Goal: Contribute content

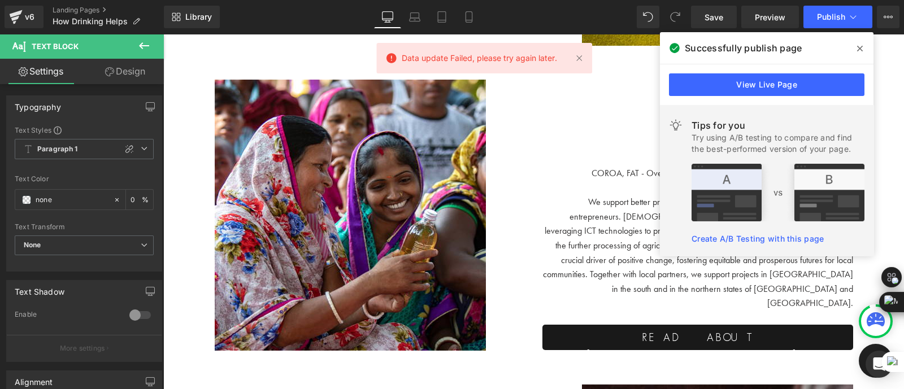
scroll to position [2779, 0]
click at [857, 46] on icon at bounding box center [860, 48] width 6 height 9
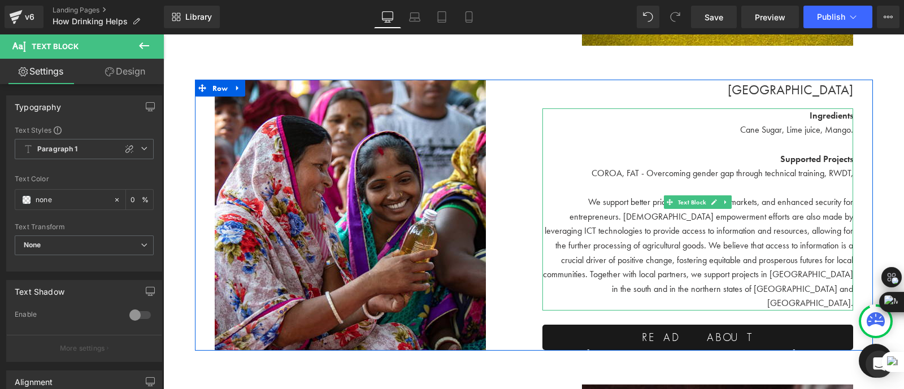
click at [645, 167] on font "COROA, FAT - Overcoming gender gap through technical training, RWDT," at bounding box center [722, 173] width 262 height 12
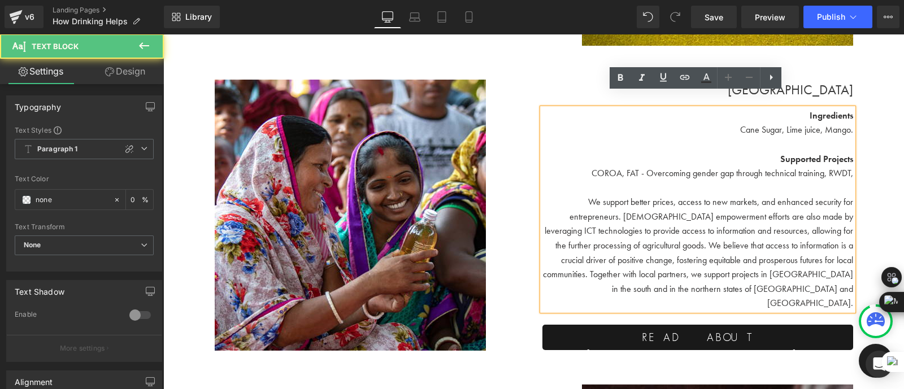
click at [850, 167] on font "COROA, FAT - Overcoming gender gap through technical training, RWDT," at bounding box center [722, 173] width 262 height 12
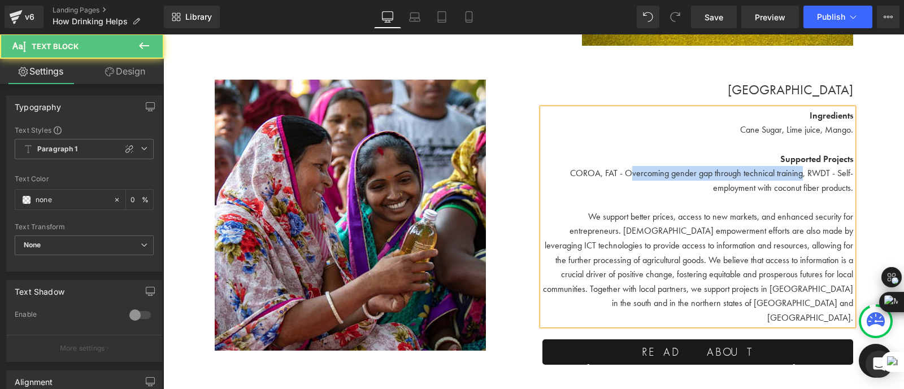
drag, startPoint x: 799, startPoint y: 159, endPoint x: 628, endPoint y: 157, distance: 171.7
click at [628, 167] on font "COROA, FAT - Overcoming gender gap through technical training, RWDT - Self-empl…" at bounding box center [711, 180] width 283 height 27
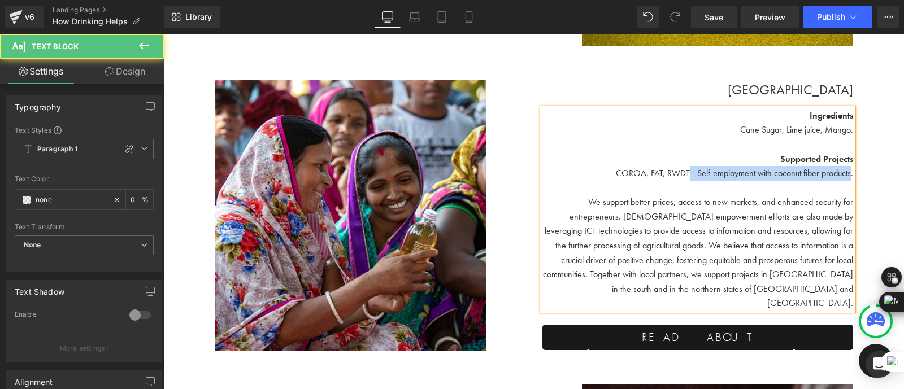
drag, startPoint x: 847, startPoint y: 160, endPoint x: 684, endPoint y: 158, distance: 163.3
click at [684, 167] on font "COROA, FAT, RWDT - Self-employment with coconut fiber products." at bounding box center [734, 173] width 237 height 12
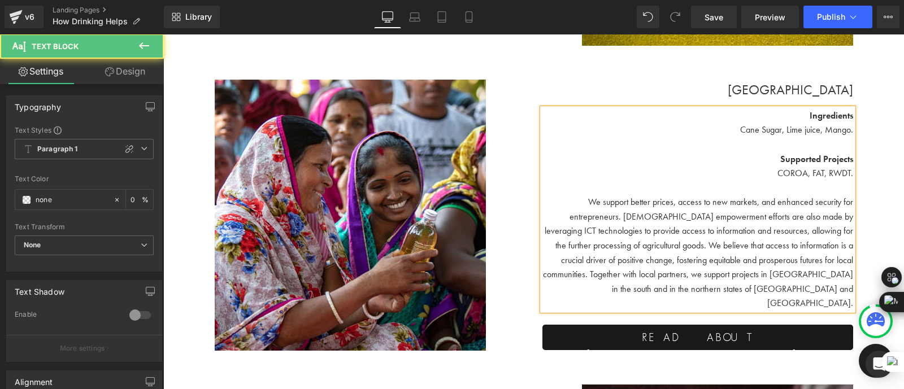
click at [716, 205] on span "We support better prices, access to new markets, and enhanced security for entr…" at bounding box center [698, 252] width 310 height 113
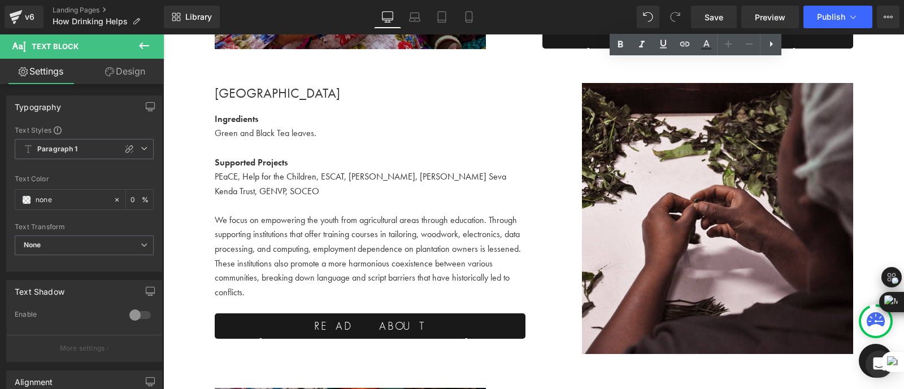
scroll to position [3081, 0]
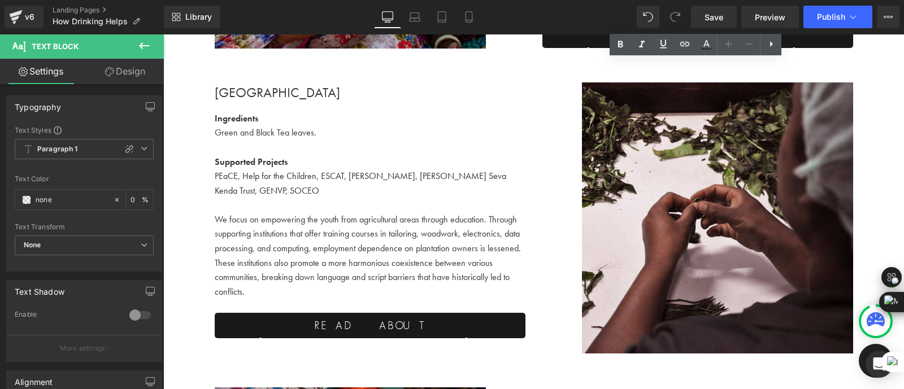
click at [350, 212] on p "We focus on empowering the youth from agricultural areas through education. Thr…" at bounding box center [370, 255] width 311 height 87
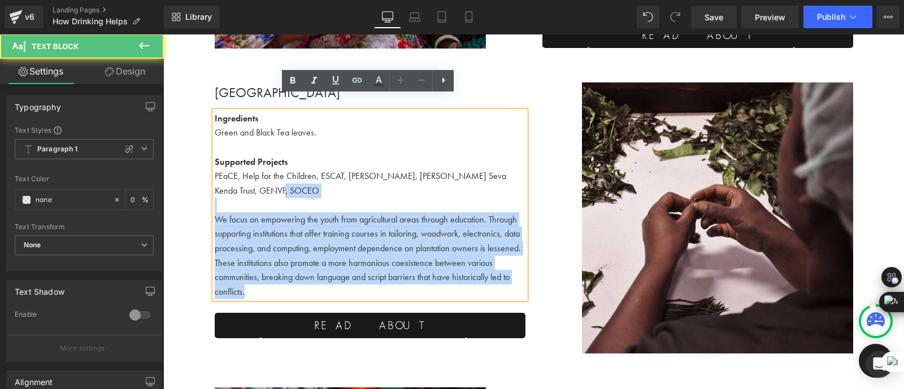
drag, startPoint x: 283, startPoint y: 172, endPoint x: 211, endPoint y: 161, distance: 73.2
click at [215, 161] on div "Ingredients Green and Black Tea leaves. Supported Projects PEaCE, Help for the …" at bounding box center [370, 205] width 311 height 188
click at [286, 176] on p "PEaCE, Help for the Children, ESCAT, [PERSON_NAME], [PERSON_NAME] Seva Kenda Tr…" at bounding box center [370, 183] width 311 height 29
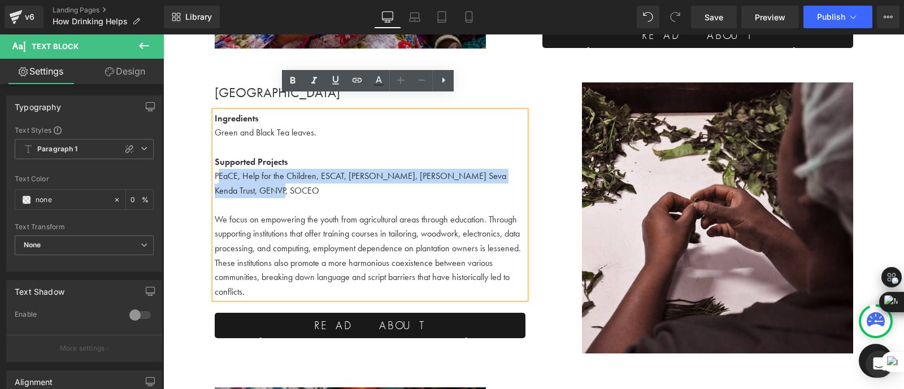
drag, startPoint x: 274, startPoint y: 174, endPoint x: 217, endPoint y: 163, distance: 58.2
click at [217, 169] on p "PEaCE, Help for the Children, ESCAT, [PERSON_NAME], [PERSON_NAME] Seva Kenda Tr…" at bounding box center [370, 183] width 311 height 29
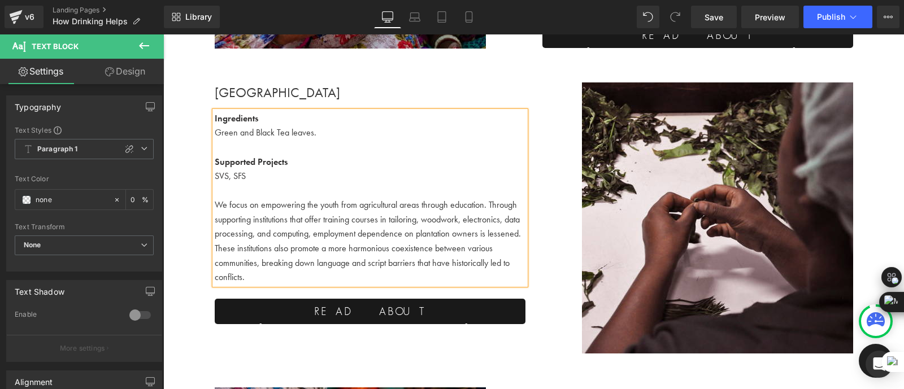
click at [372, 184] on p at bounding box center [370, 191] width 311 height 15
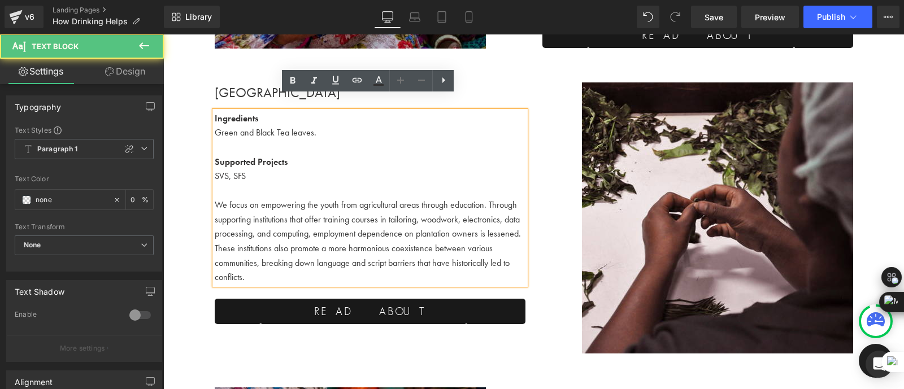
click at [245, 169] on p "SVS, SFS" at bounding box center [370, 176] width 311 height 15
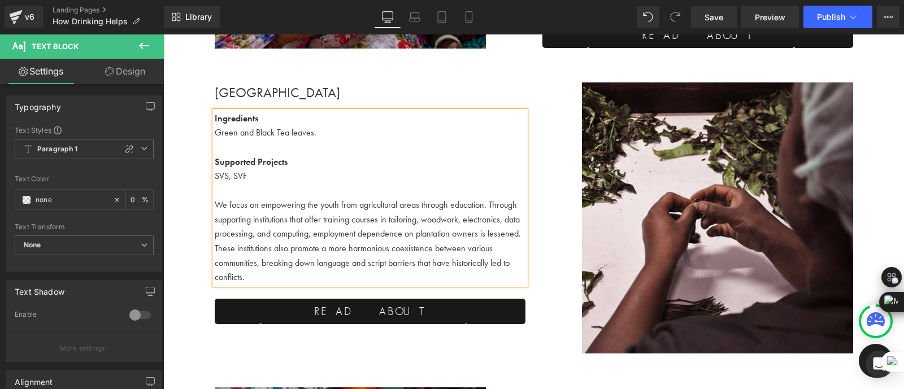
click at [245, 170] on font "SVS, SVF" at bounding box center [231, 176] width 32 height 12
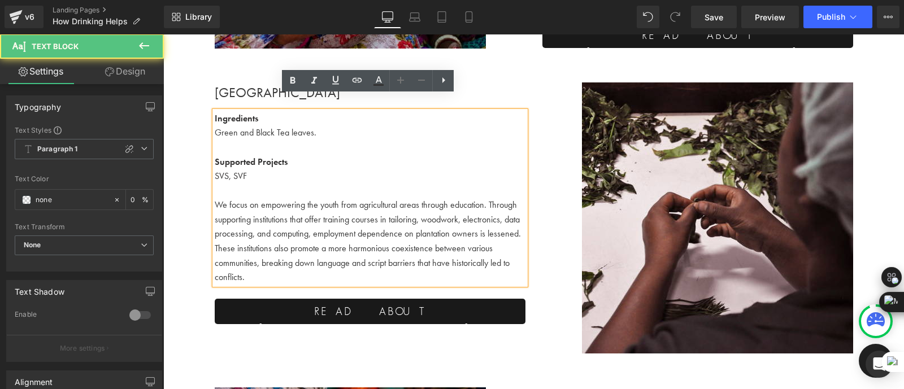
click at [321, 205] on p "We focus on empowering the youth from agricultural areas through education. Thr…" at bounding box center [370, 241] width 311 height 87
click at [338, 227] on p "We focus on empowering the youth from agricultural areas through education. Thr…" at bounding box center [370, 241] width 311 height 87
click at [258, 266] on p "We focus on empowering the youth from agricultural areas through education. Thr…" at bounding box center [370, 241] width 311 height 87
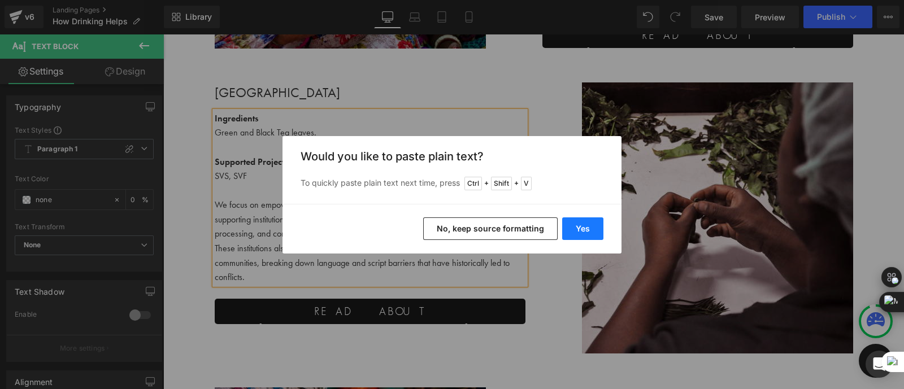
click at [583, 232] on button "Yes" at bounding box center [582, 228] width 41 height 23
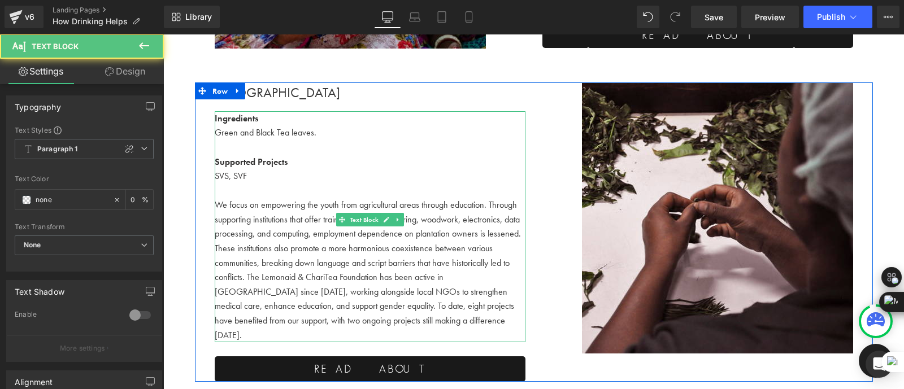
click at [341, 275] on p "We focus on empowering the youth from agricultural areas through education. Thr…" at bounding box center [370, 270] width 311 height 145
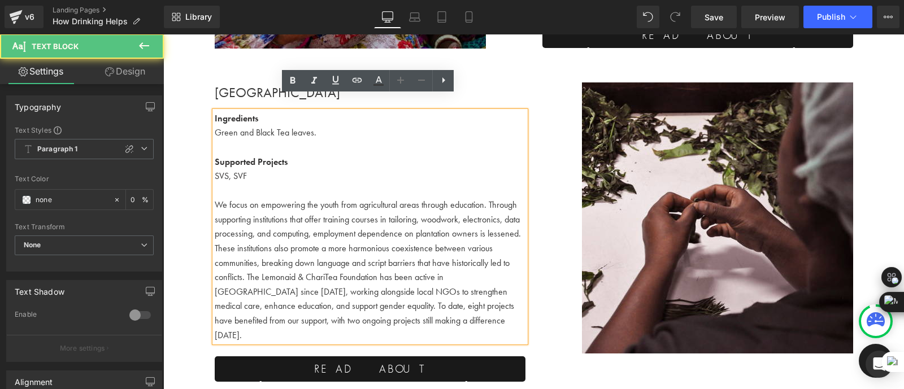
click at [243, 263] on p "We focus on empowering the youth from agricultural areas through education. Thr…" at bounding box center [370, 270] width 311 height 145
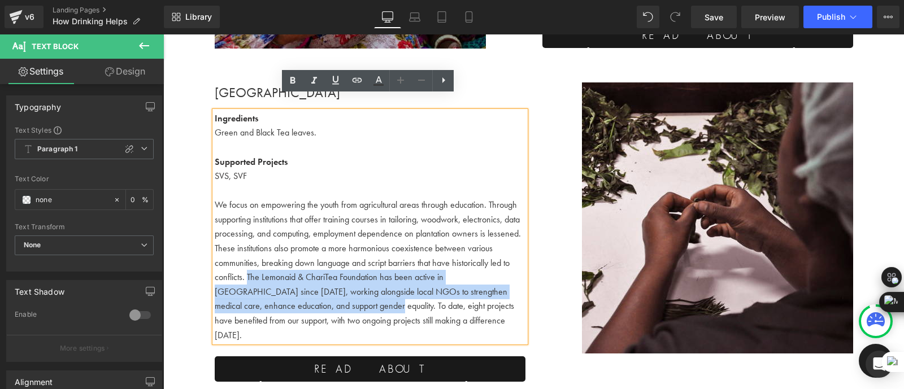
drag, startPoint x: 244, startPoint y: 262, endPoint x: 298, endPoint y: 292, distance: 62.2
click at [298, 292] on p "We focus on empowering the youth from agricultural areas through education. Thr…" at bounding box center [370, 270] width 311 height 145
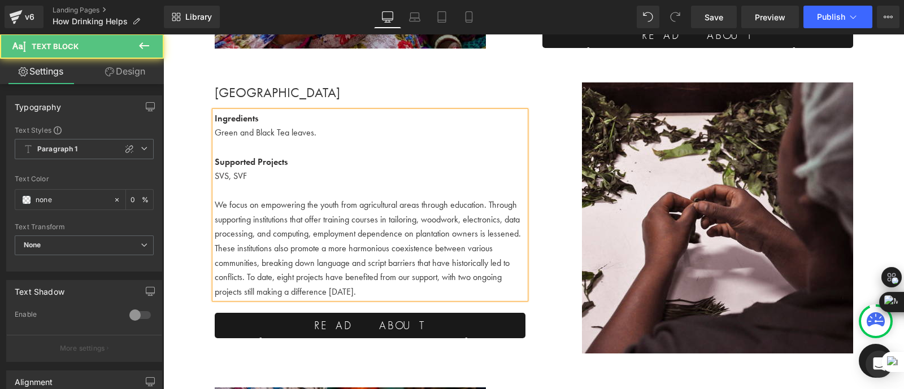
click at [382, 276] on p "We focus on empowering the youth from agricultural areas through education. Thr…" at bounding box center [370, 248] width 311 height 101
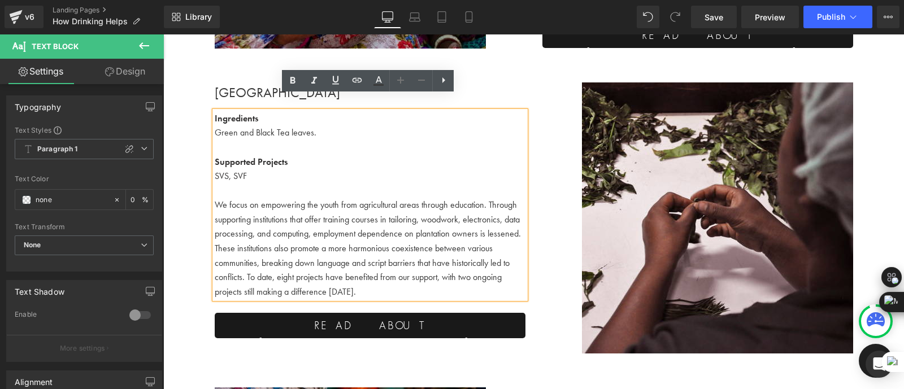
click at [435, 206] on p "We focus on empowering the youth from agricultural areas through education. Thr…" at bounding box center [370, 248] width 311 height 101
click at [534, 189] on div "Image" at bounding box center [698, 217] width 328 height 271
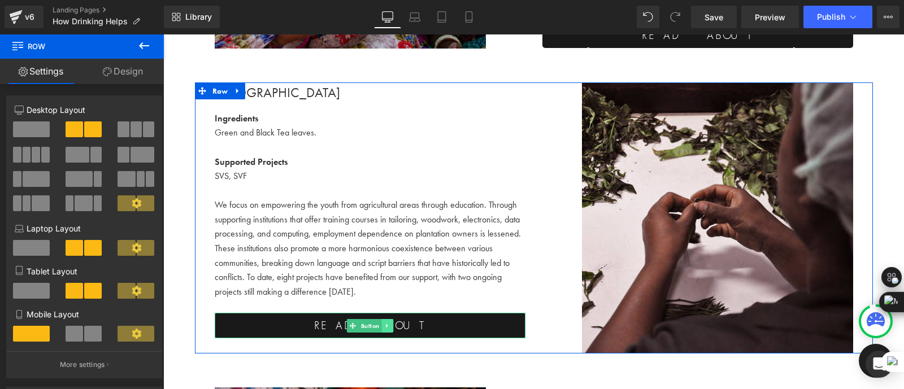
click at [388, 319] on link at bounding box center [387, 326] width 12 height 14
click at [351, 319] on link "Button" at bounding box center [363, 326] width 34 height 14
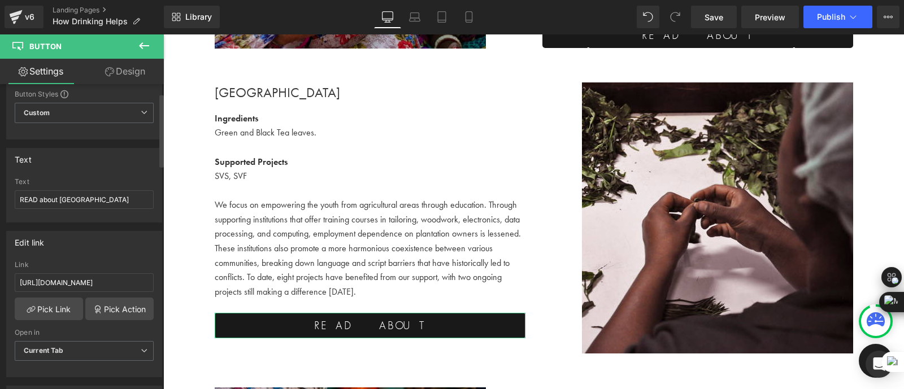
scroll to position [37, 0]
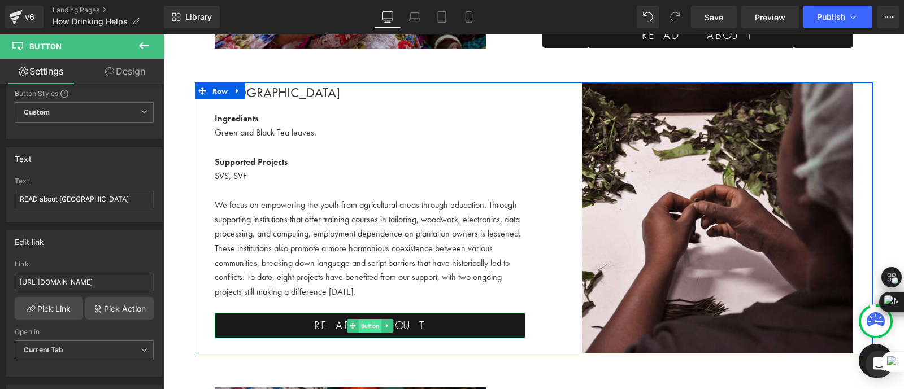
click at [367, 319] on span "Button" at bounding box center [369, 326] width 23 height 14
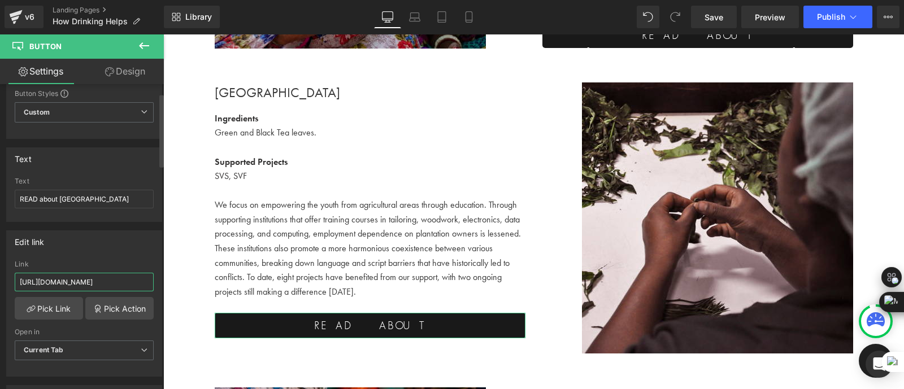
click at [95, 278] on input "[URL][DOMAIN_NAME]" at bounding box center [84, 282] width 139 height 19
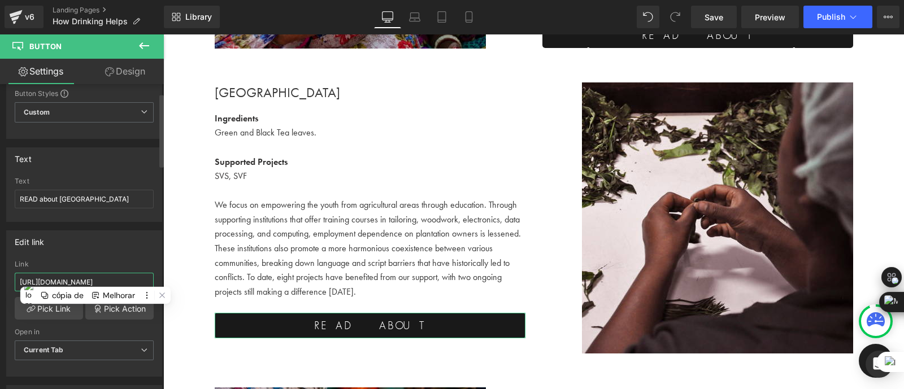
click at [95, 278] on input "[URL][DOMAIN_NAME]" at bounding box center [84, 282] width 139 height 19
paste input "[URL][DOMAIN_NAME]"
type input "[URL][DOMAIN_NAME]"
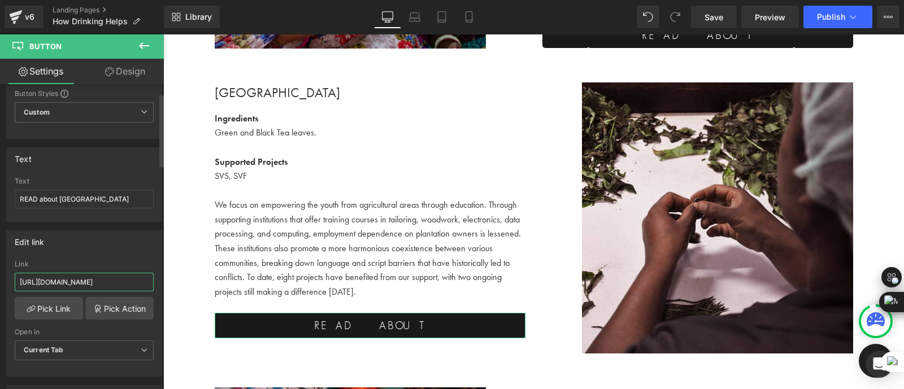
scroll to position [0, 23]
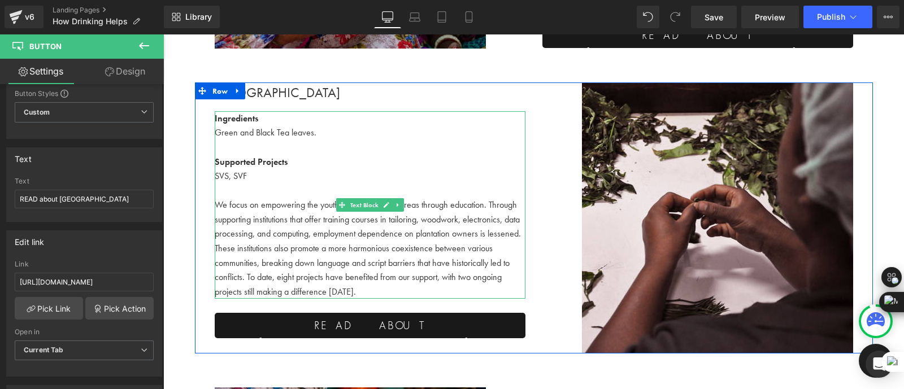
click at [233, 271] on p "We focus on empowering the youth from agricultural areas through education. Thr…" at bounding box center [370, 248] width 311 height 101
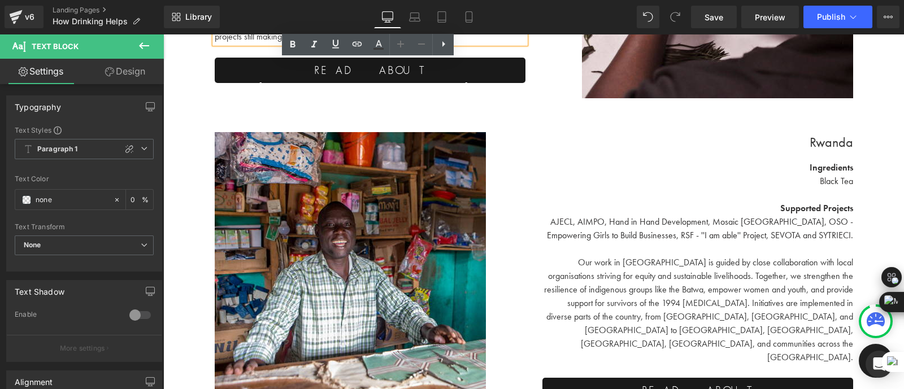
scroll to position [3343, 0]
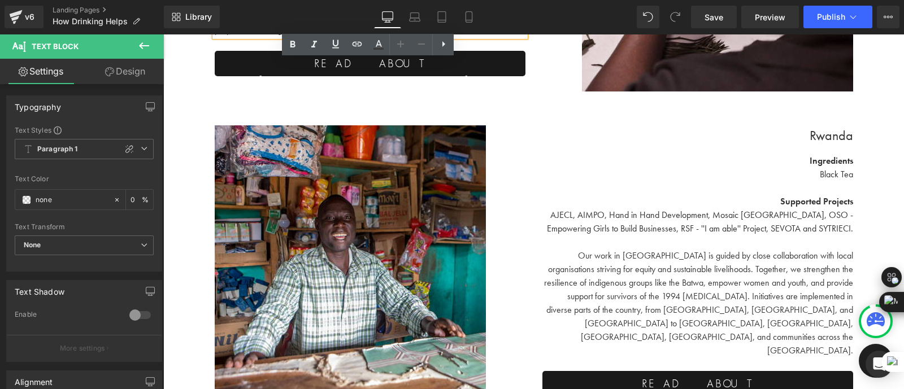
click at [671, 275] on p "Our work in [GEOGRAPHIC_DATA] is guided by close collaboration with local organ…" at bounding box center [697, 303] width 311 height 108
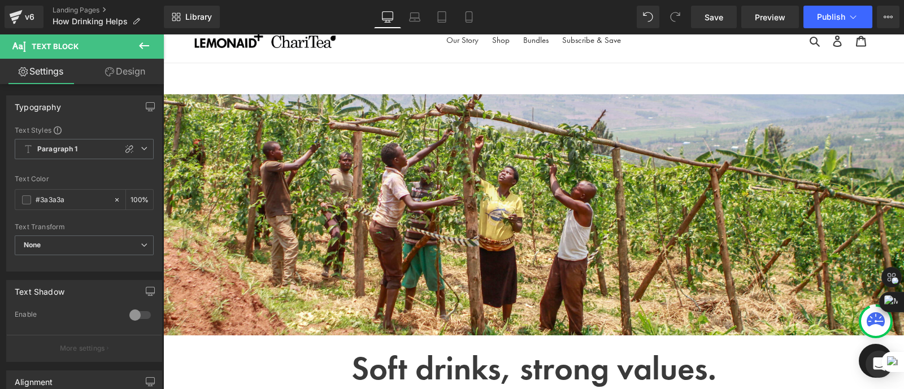
scroll to position [0, 0]
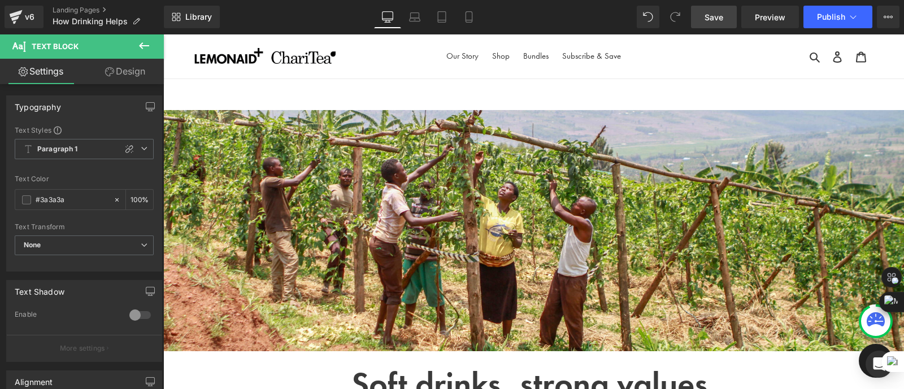
click at [720, 15] on span "Save" at bounding box center [713, 17] width 19 height 12
click at [830, 18] on span "Publish" at bounding box center [831, 16] width 28 height 9
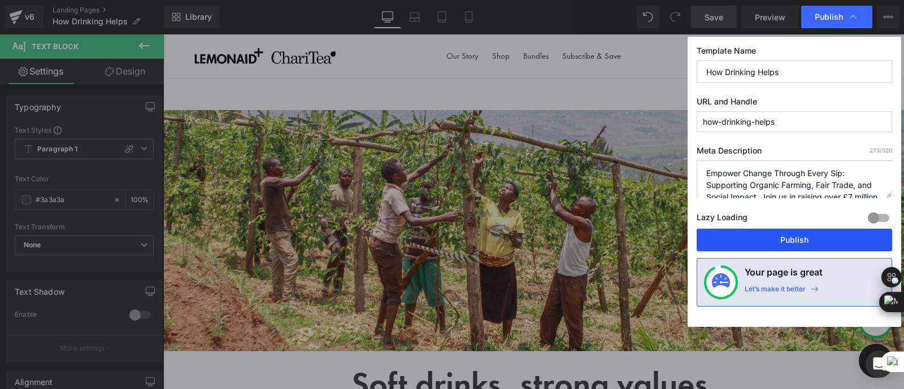
click at [771, 240] on button "Publish" at bounding box center [794, 240] width 195 height 23
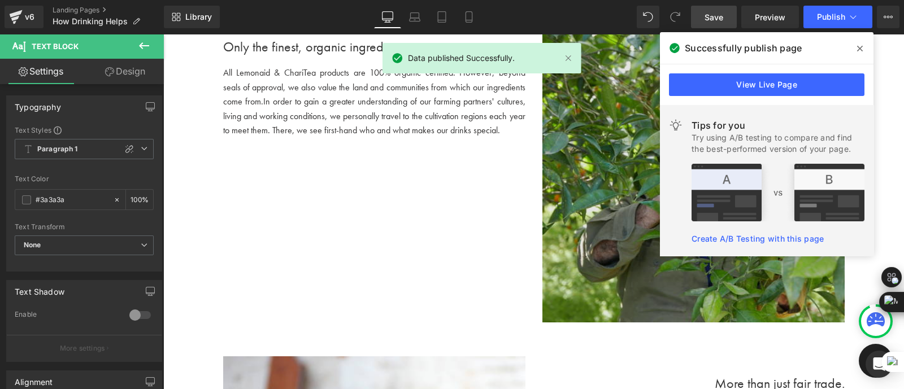
scroll to position [656, 0]
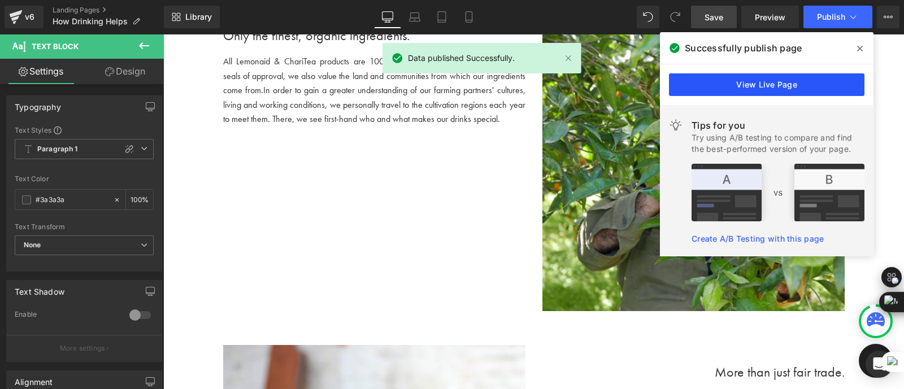
click at [734, 81] on link "View Live Page" at bounding box center [766, 84] width 195 height 23
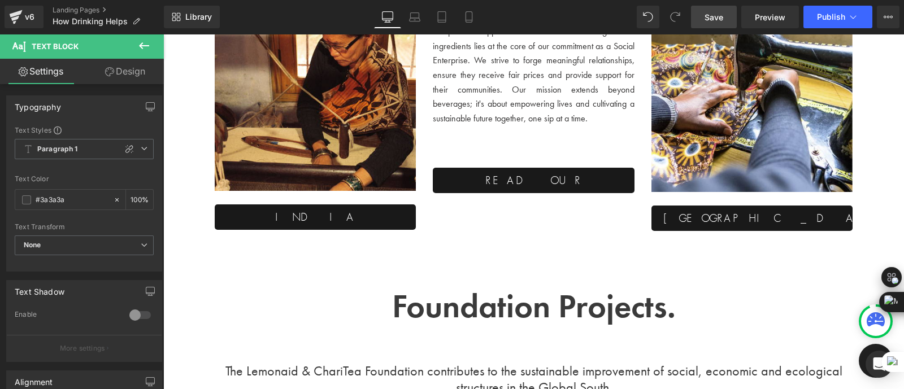
scroll to position [2030, 0]
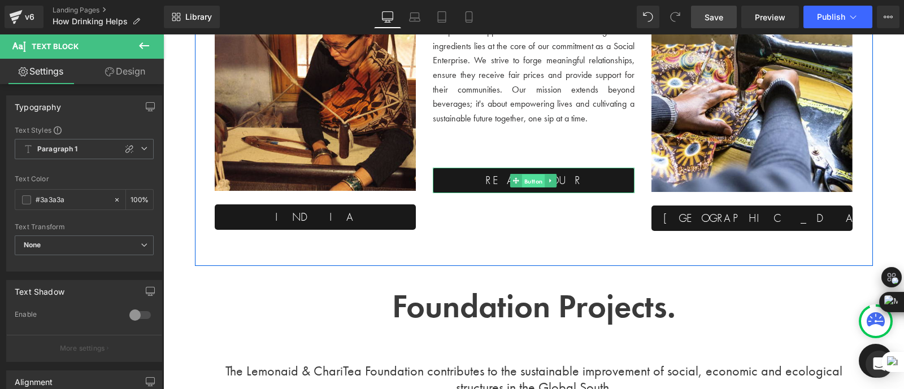
click at [536, 176] on span "Button" at bounding box center [533, 182] width 23 height 14
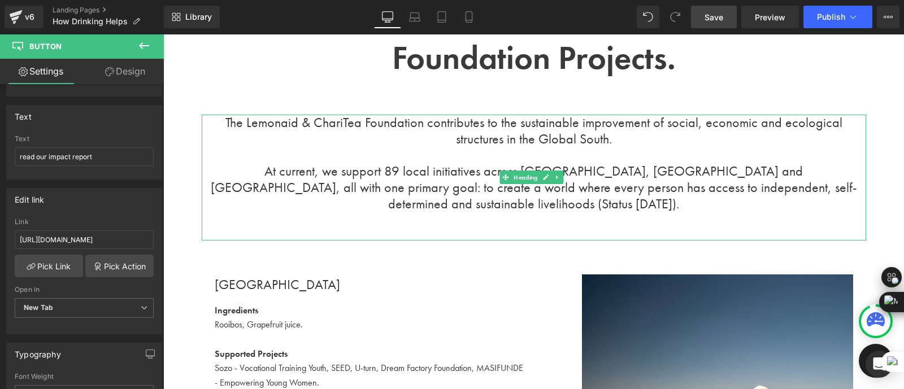
scroll to position [2275, 0]
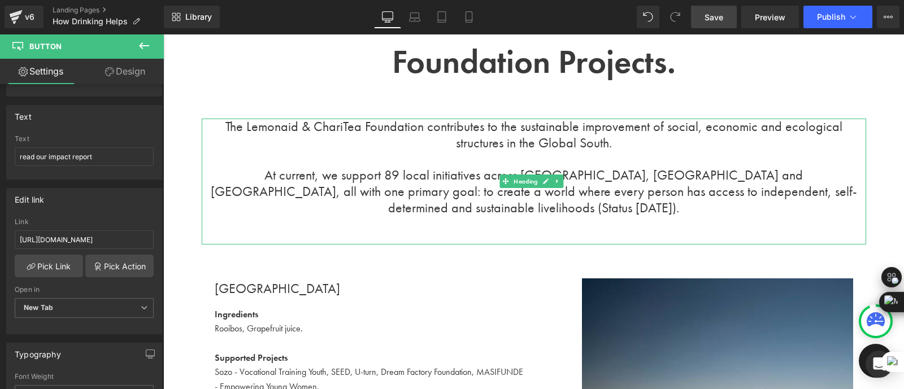
click at [415, 183] on h1 "At current, we support 89 local initiatives across [GEOGRAPHIC_DATA], [GEOGRAPH…" at bounding box center [534, 191] width 664 height 49
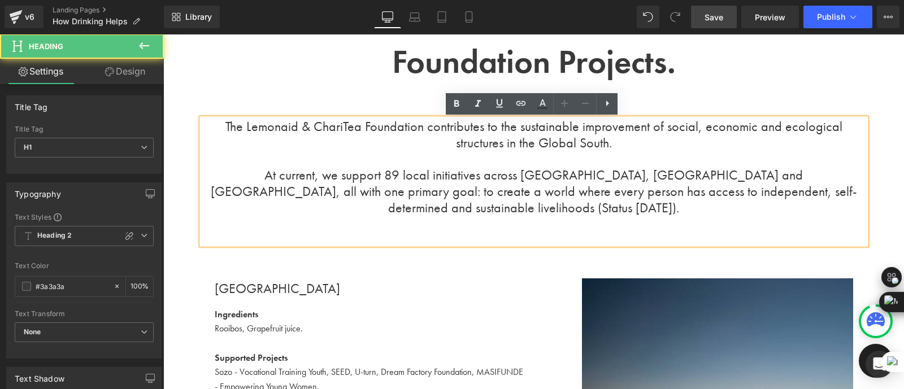
click at [554, 202] on div "The Lemonaid & ChariTea Foundation contributes to the sustainable improvement o…" at bounding box center [534, 182] width 664 height 126
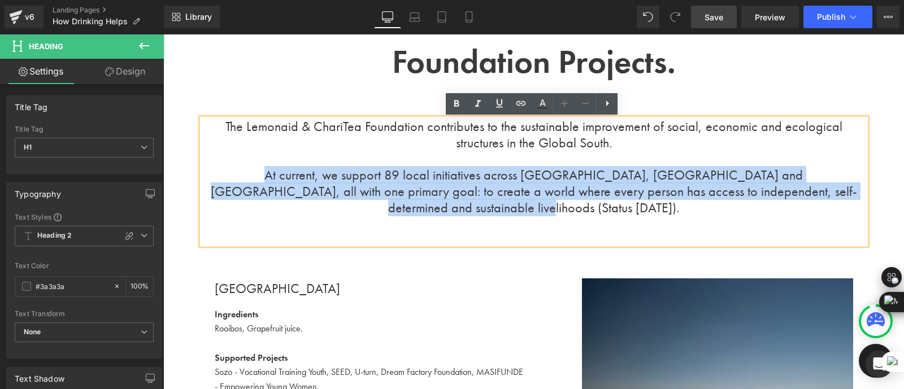
drag, startPoint x: 833, startPoint y: 197, endPoint x: 206, endPoint y: 170, distance: 627.6
click at [206, 170] on h1 "At current, we support 89 local initiatives across [GEOGRAPHIC_DATA], [GEOGRAPH…" at bounding box center [534, 191] width 664 height 49
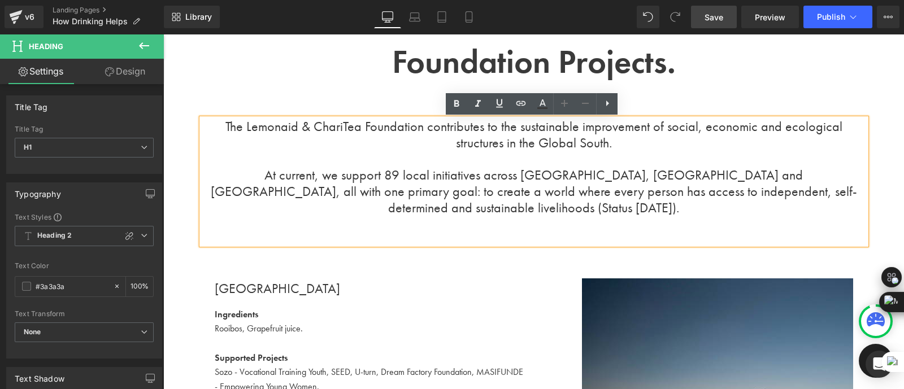
click at [460, 156] on h1 at bounding box center [534, 159] width 664 height 16
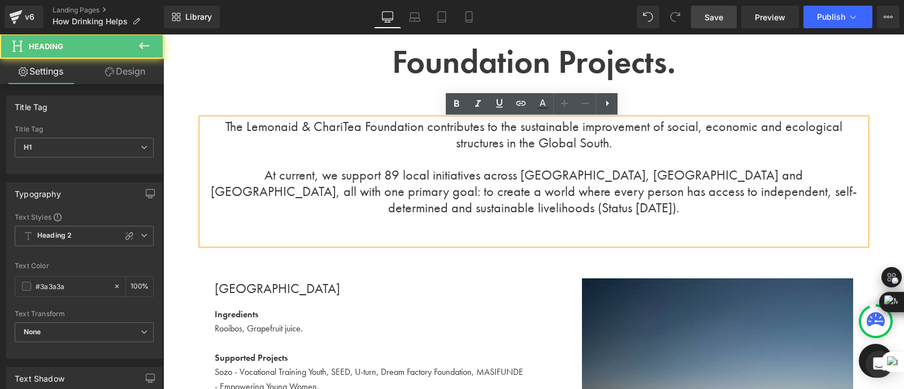
click at [459, 180] on h1 "At current, we support 89 local initiatives across [GEOGRAPHIC_DATA], [GEOGRAPH…" at bounding box center [534, 191] width 664 height 49
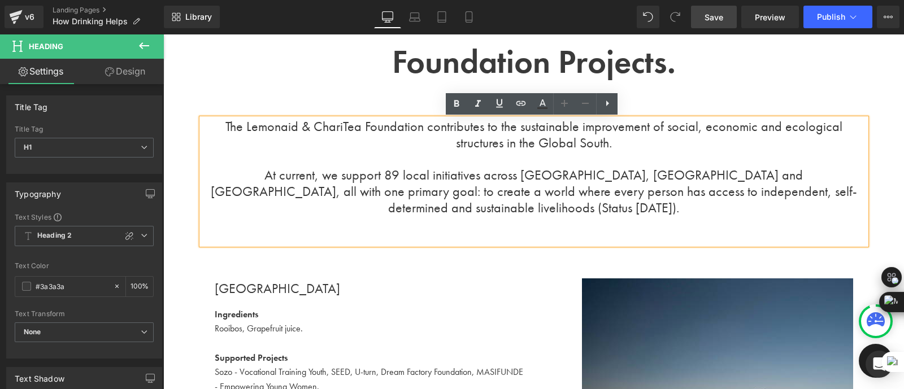
click at [457, 180] on h1 "At current, we support 89 local initiatives across [GEOGRAPHIC_DATA], [GEOGRAPH…" at bounding box center [534, 191] width 664 height 49
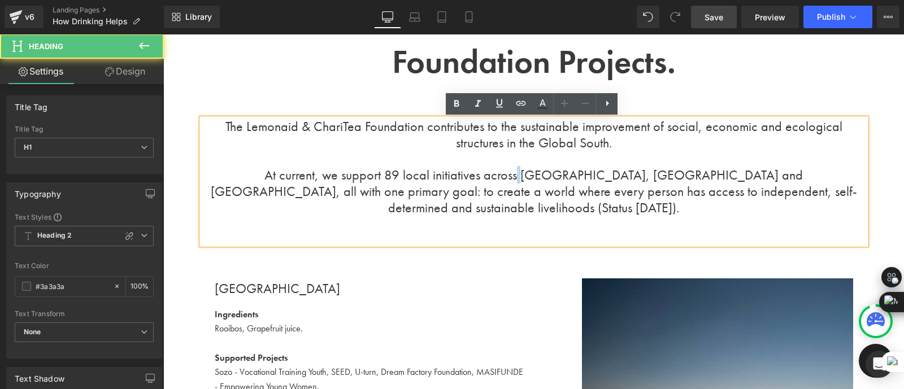
click at [457, 180] on h1 "At current, we support 89 local initiatives across [GEOGRAPHIC_DATA], [GEOGRAPH…" at bounding box center [534, 191] width 664 height 49
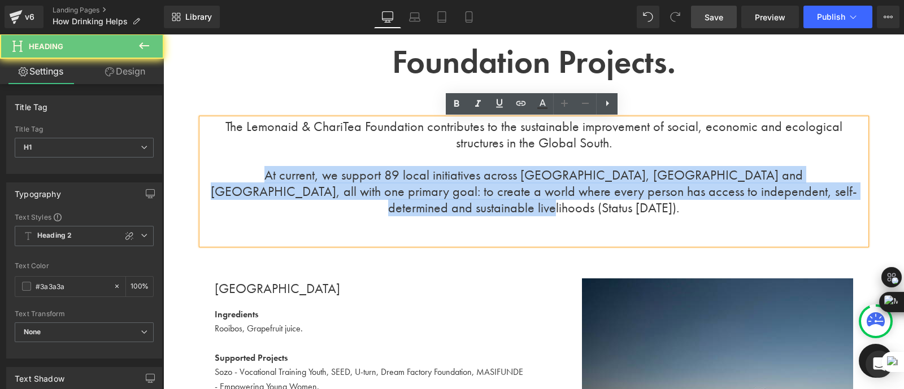
click at [457, 180] on h1 "At current, we support 89 local initiatives across [GEOGRAPHIC_DATA], [GEOGRAPH…" at bounding box center [534, 191] width 664 height 49
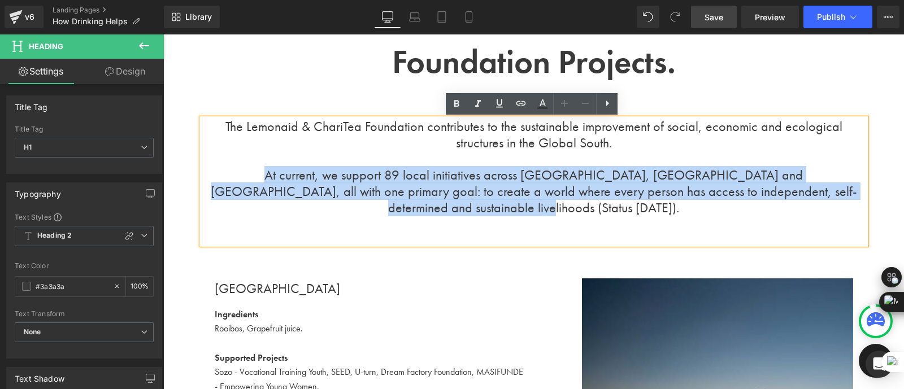
click at [586, 189] on h1 "At current, we support 89 local initiatives across [GEOGRAPHIC_DATA], [GEOGRAPH…" at bounding box center [534, 191] width 664 height 49
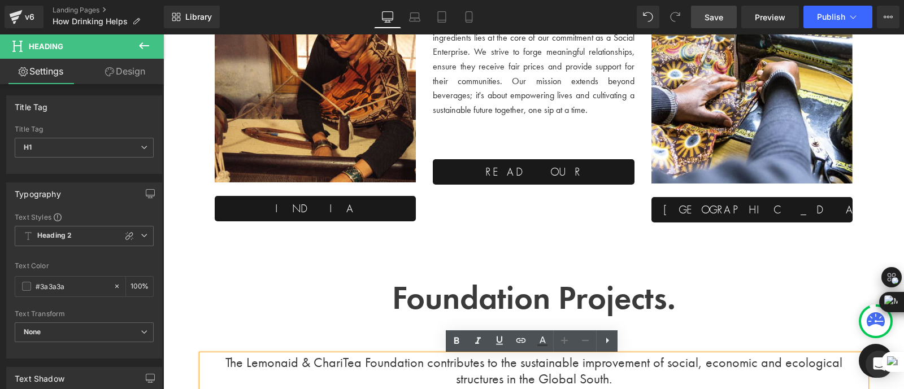
scroll to position [2040, 0]
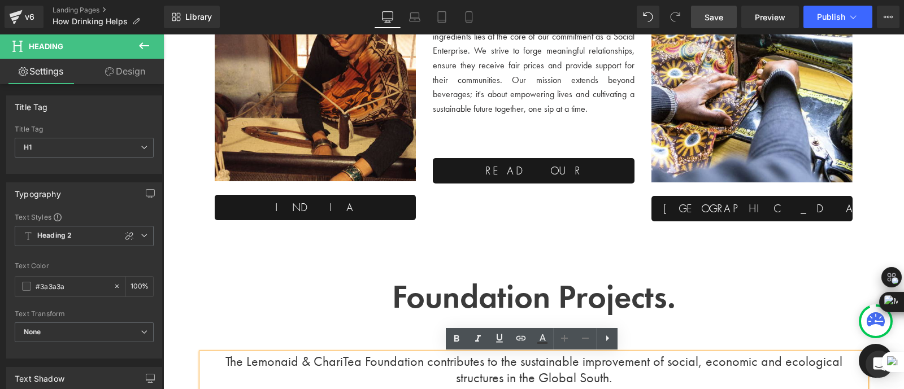
click at [529, 170] on div "read our impact report Button" at bounding box center [534, 170] width 202 height 25
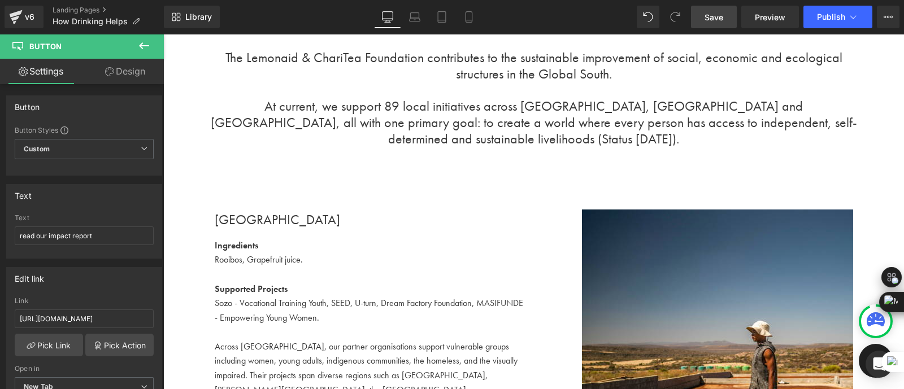
scroll to position [2344, 0]
click at [508, 128] on h1 "At current, we support 89 local initiatives across [GEOGRAPHIC_DATA], [GEOGRAPH…" at bounding box center [534, 122] width 664 height 49
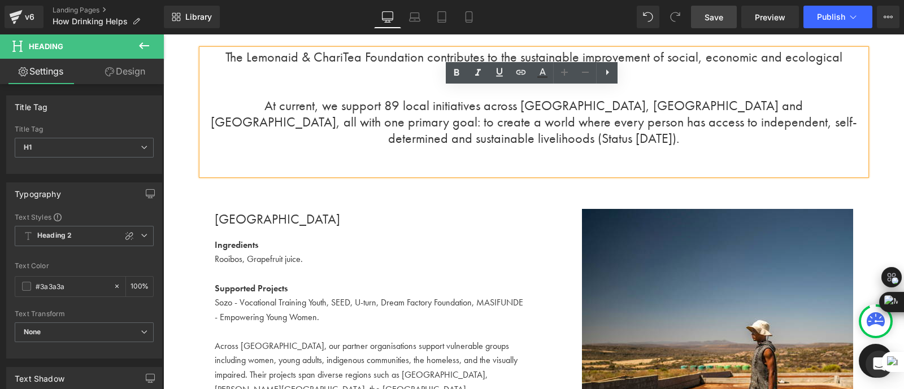
click at [367, 108] on h1 "At current, we support 89 local initiatives across [GEOGRAPHIC_DATA], [GEOGRAPH…" at bounding box center [534, 122] width 664 height 49
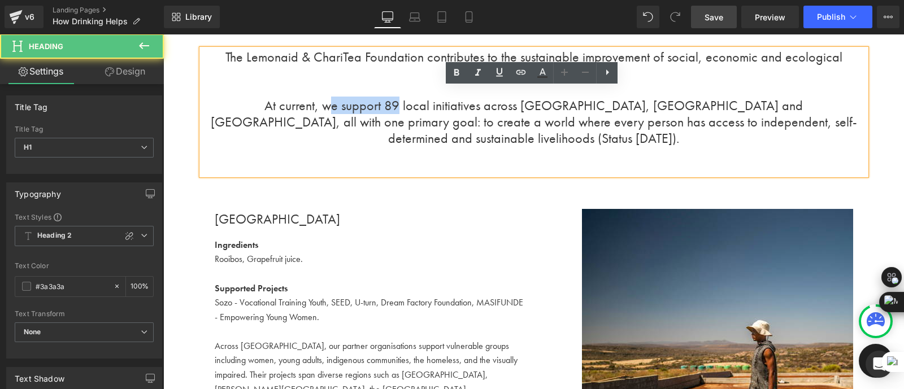
drag, startPoint x: 341, startPoint y: 107, endPoint x: 275, endPoint y: 107, distance: 66.1
click at [275, 107] on h1 "At current, we support 89 local initiatives across [GEOGRAPHIC_DATA], [GEOGRAPH…" at bounding box center [534, 122] width 664 height 49
click at [422, 134] on div "The Lemonaid & ChariTea Foundation contributes to the sustainable improvement o…" at bounding box center [534, 112] width 664 height 126
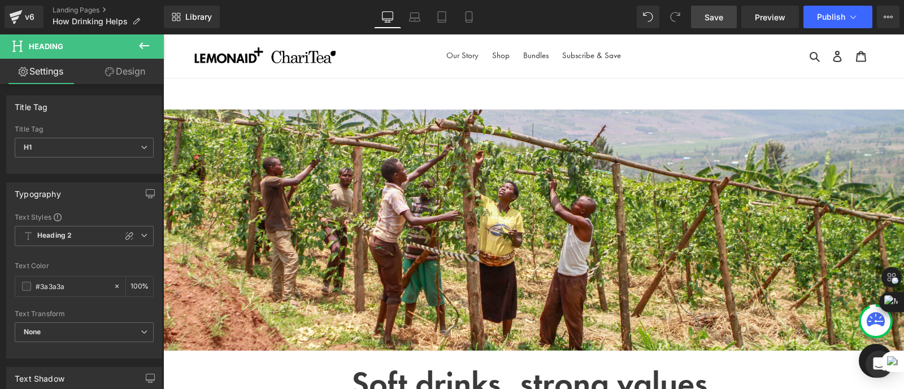
scroll to position [0, 0]
click at [826, 15] on span "Publish" at bounding box center [831, 16] width 28 height 9
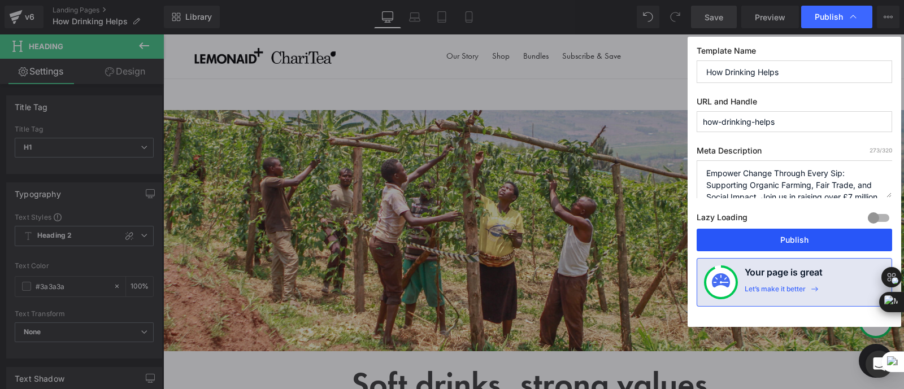
click at [811, 239] on button "Publish" at bounding box center [794, 240] width 195 height 23
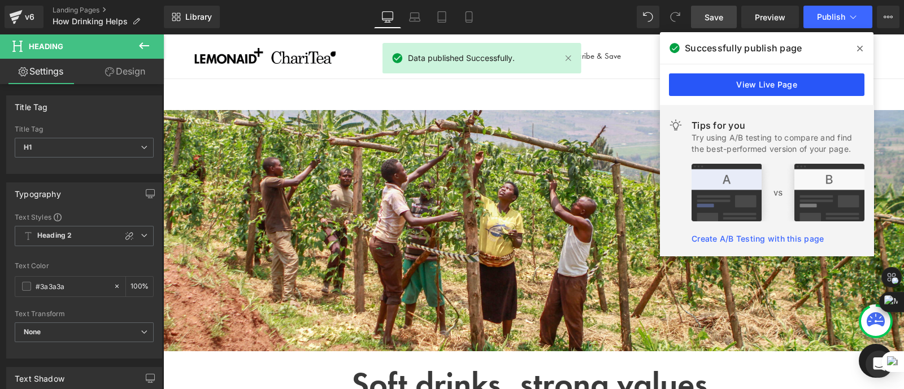
click at [713, 80] on link "View Live Page" at bounding box center [766, 84] width 195 height 23
